Goal: Navigation & Orientation: Find specific page/section

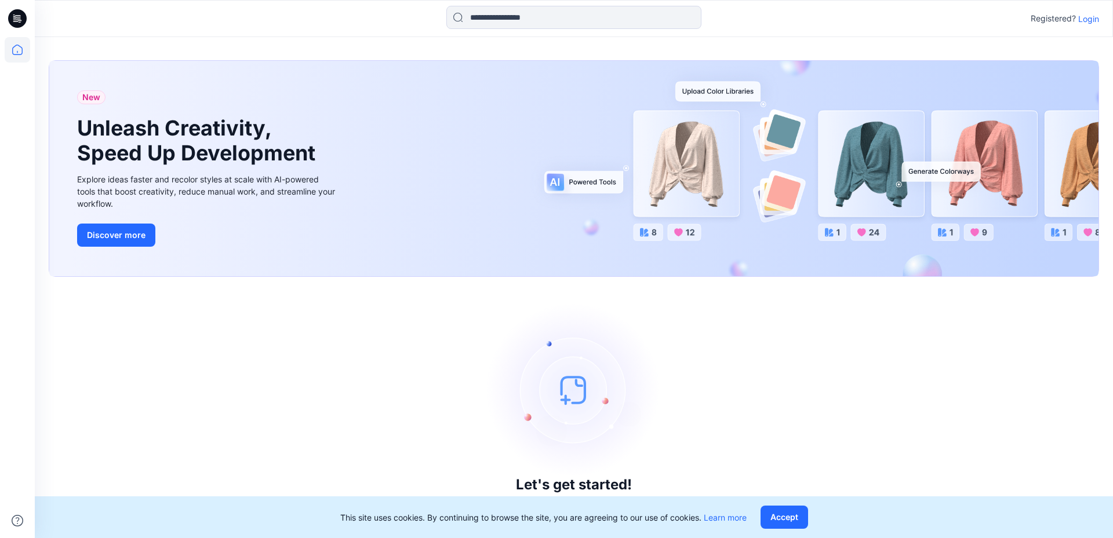
click at [1081, 22] on p "Login" at bounding box center [1088, 19] width 21 height 12
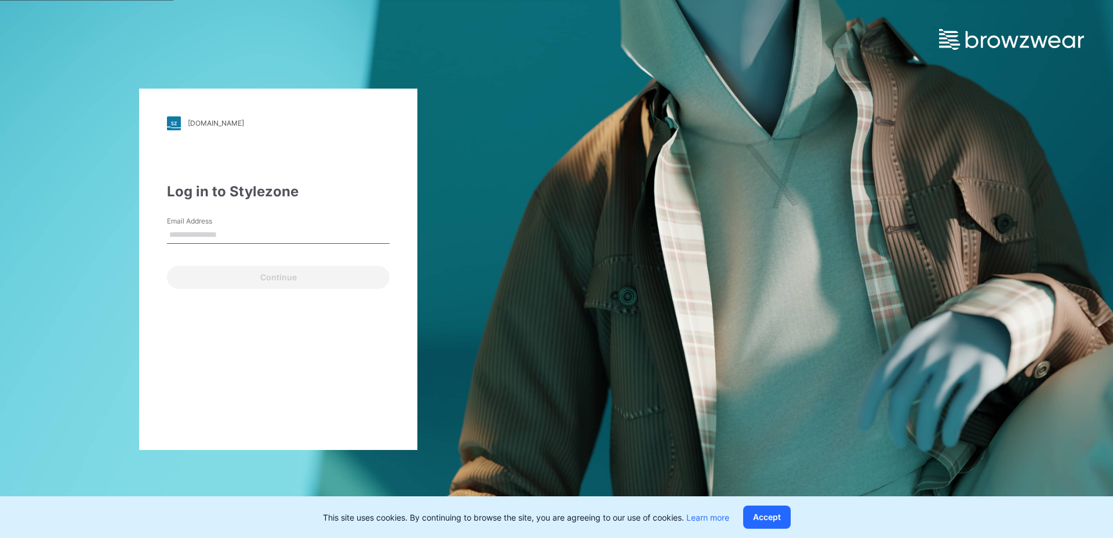
click at [226, 234] on input "Email Address" at bounding box center [278, 235] width 223 height 17
type input "**********"
click at [167, 266] on button "Continue" at bounding box center [278, 277] width 223 height 23
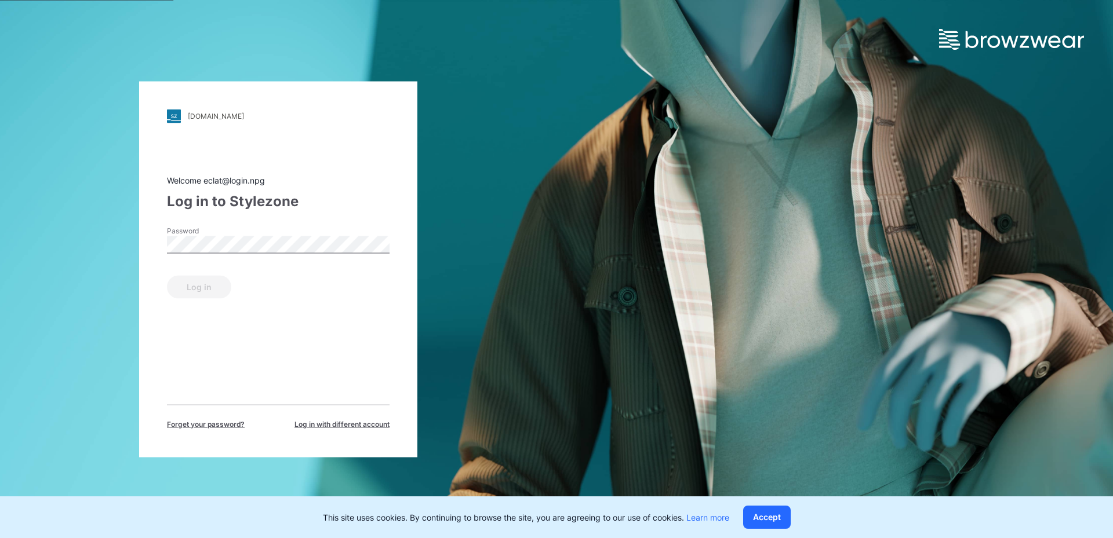
drag, startPoint x: 257, startPoint y: 225, endPoint x: 254, endPoint y: 235, distance: 9.9
click at [255, 234] on div "Password" at bounding box center [278, 242] width 223 height 35
click at [200, 282] on button "Log in" at bounding box center [199, 286] width 64 height 23
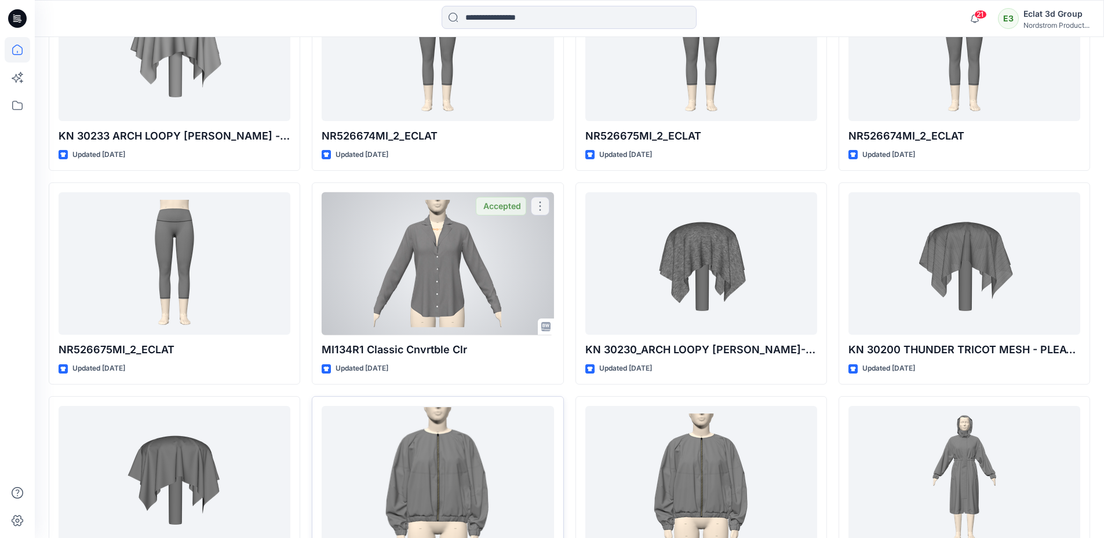
scroll to position [3013, 0]
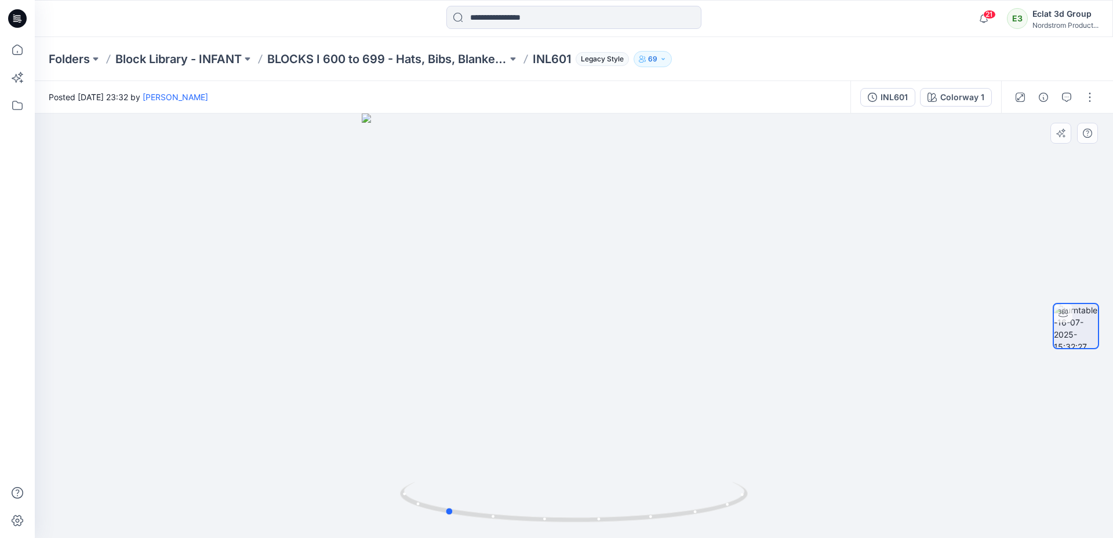
drag, startPoint x: 600, startPoint y: 424, endPoint x: 124, endPoint y: 444, distance: 476.7
click at [124, 444] on div at bounding box center [574, 326] width 1078 height 425
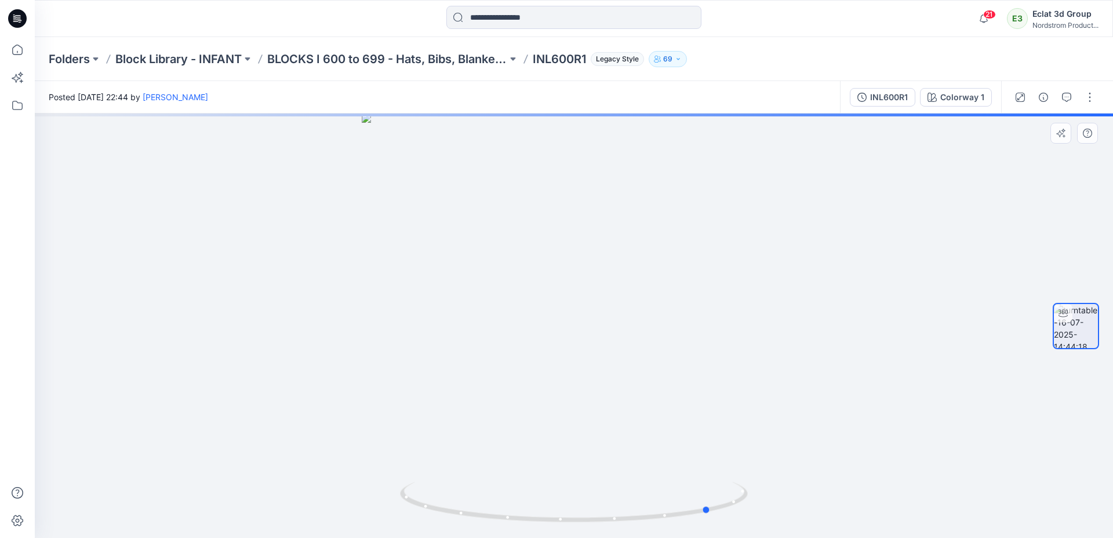
drag, startPoint x: 559, startPoint y: 274, endPoint x: 702, endPoint y: 274, distance: 143.7
click at [702, 274] on div at bounding box center [574, 326] width 1078 height 425
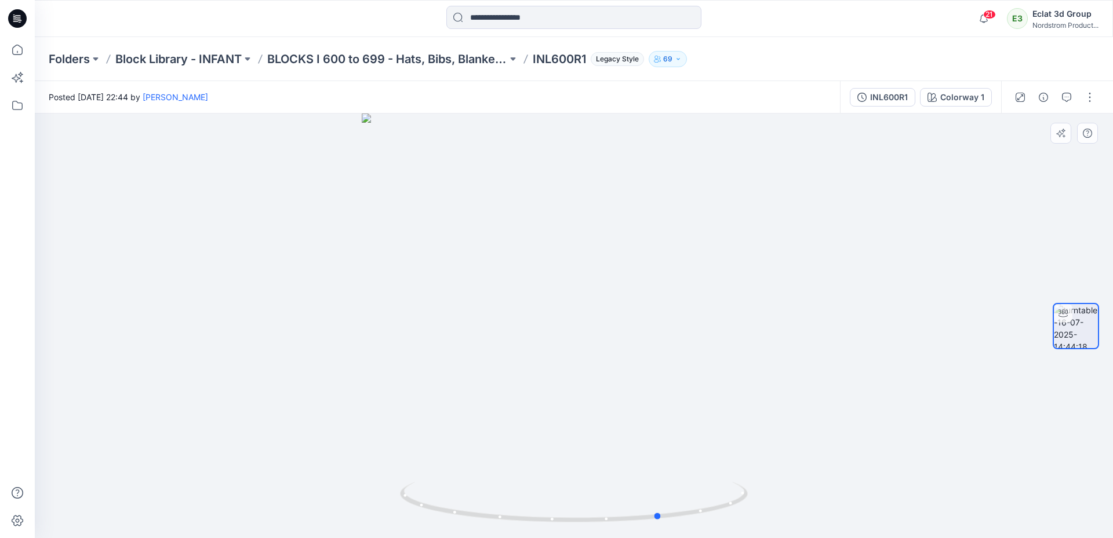
drag, startPoint x: 577, startPoint y: 301, endPoint x: 508, endPoint y: 350, distance: 84.7
click at [508, 350] on div at bounding box center [574, 326] width 1078 height 425
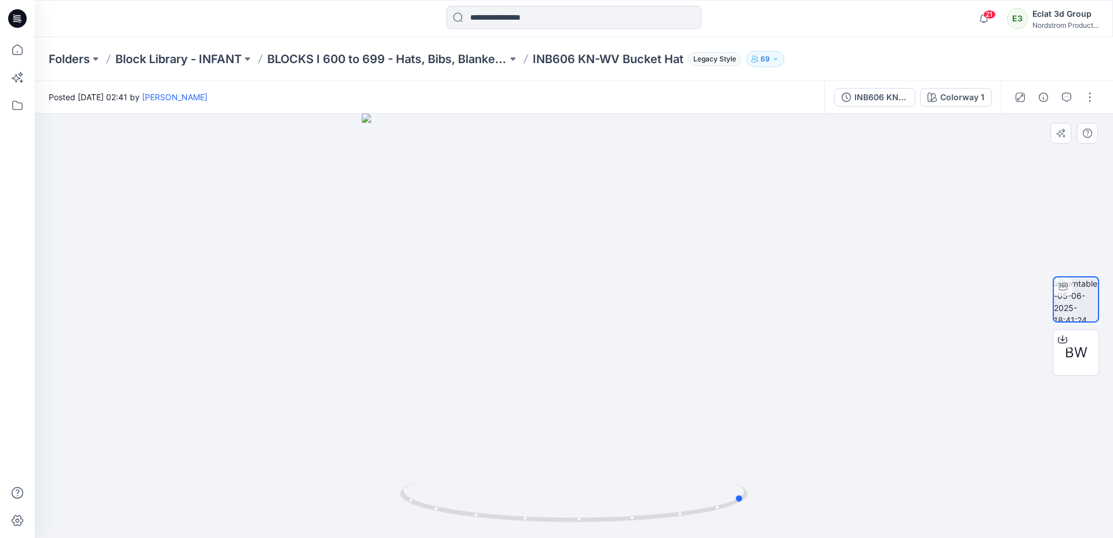
drag, startPoint x: 548, startPoint y: 312, endPoint x: 720, endPoint y: 362, distance: 178.8
click at [720, 362] on div at bounding box center [574, 326] width 1078 height 425
drag, startPoint x: 611, startPoint y: 334, endPoint x: 397, endPoint y: 347, distance: 214.2
click at [397, 347] on div at bounding box center [574, 326] width 1078 height 425
drag, startPoint x: 379, startPoint y: 330, endPoint x: 672, endPoint y: 402, distance: 301.3
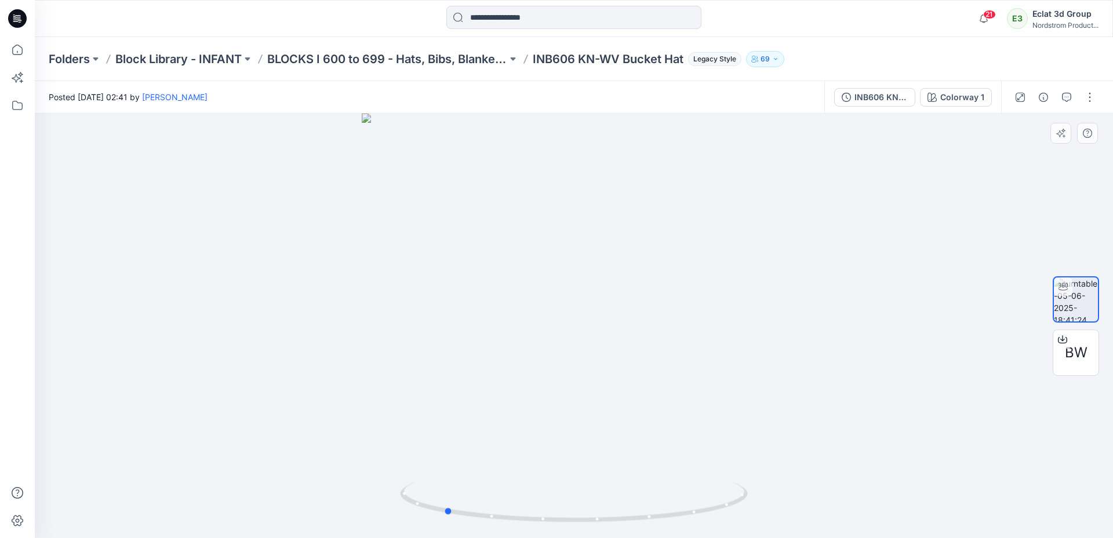
click at [672, 402] on div at bounding box center [574, 326] width 1078 height 425
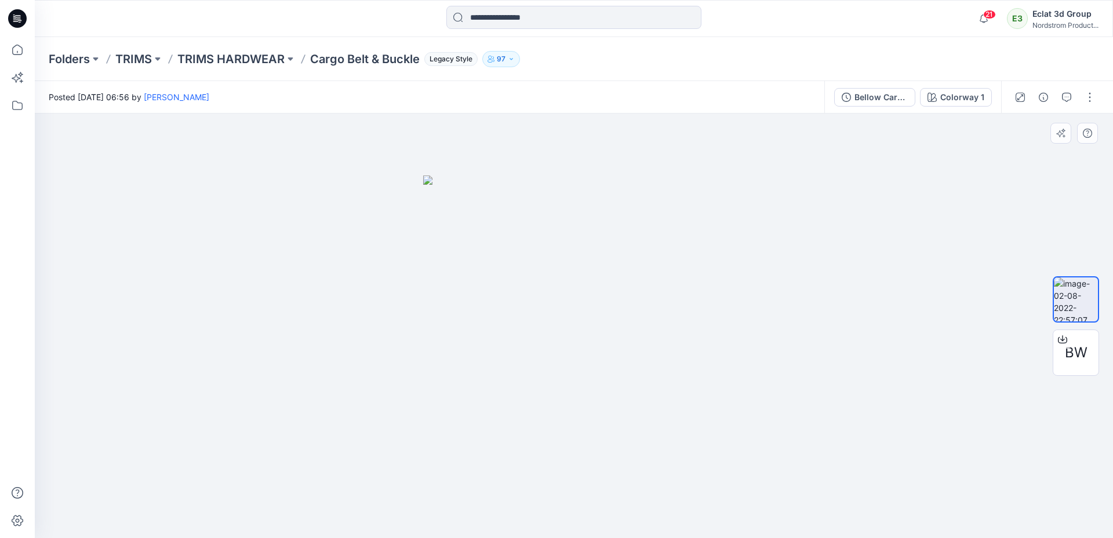
drag, startPoint x: 492, startPoint y: 337, endPoint x: 646, endPoint y: 338, distance: 153.6
click at [646, 338] on img at bounding box center [573, 357] width 301 height 363
click at [1086, 355] on span "BW" at bounding box center [1075, 352] width 23 height 21
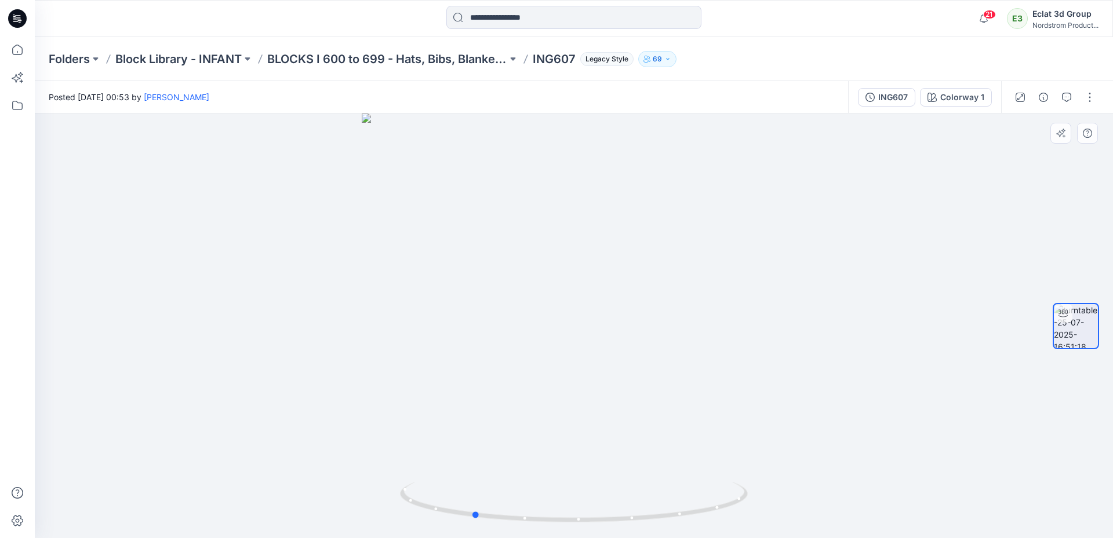
drag, startPoint x: 627, startPoint y: 311, endPoint x: 526, endPoint y: 373, distance: 119.2
drag, startPoint x: 526, startPoint y: 373, endPoint x: 866, endPoint y: 265, distance: 357.4
click at [866, 265] on div at bounding box center [574, 326] width 1078 height 425
drag, startPoint x: 568, startPoint y: 320, endPoint x: 670, endPoint y: 354, distance: 107.6
click at [670, 354] on div at bounding box center [574, 326] width 1078 height 425
